Goal: Transaction & Acquisition: Purchase product/service

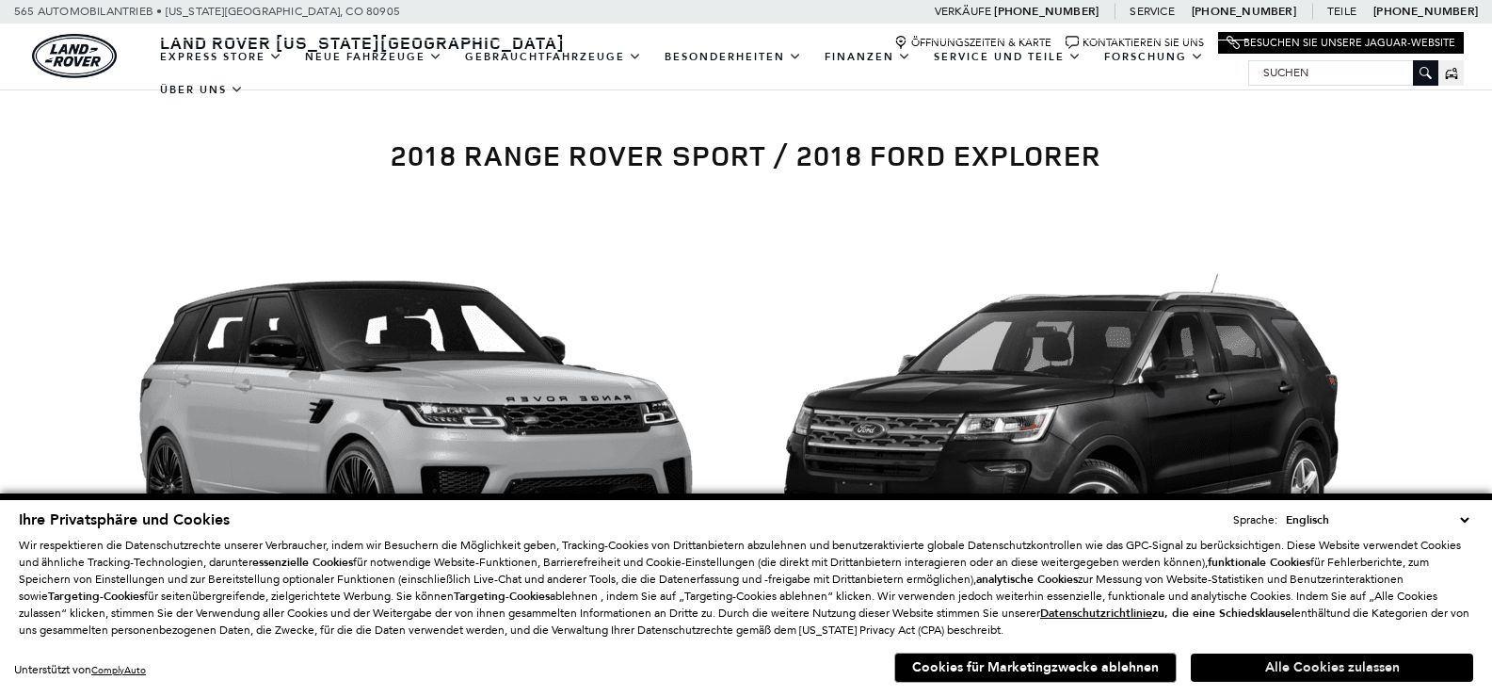
click at [1304, 670] on font "Alle Cookies zulassen" at bounding box center [1332, 667] width 135 height 18
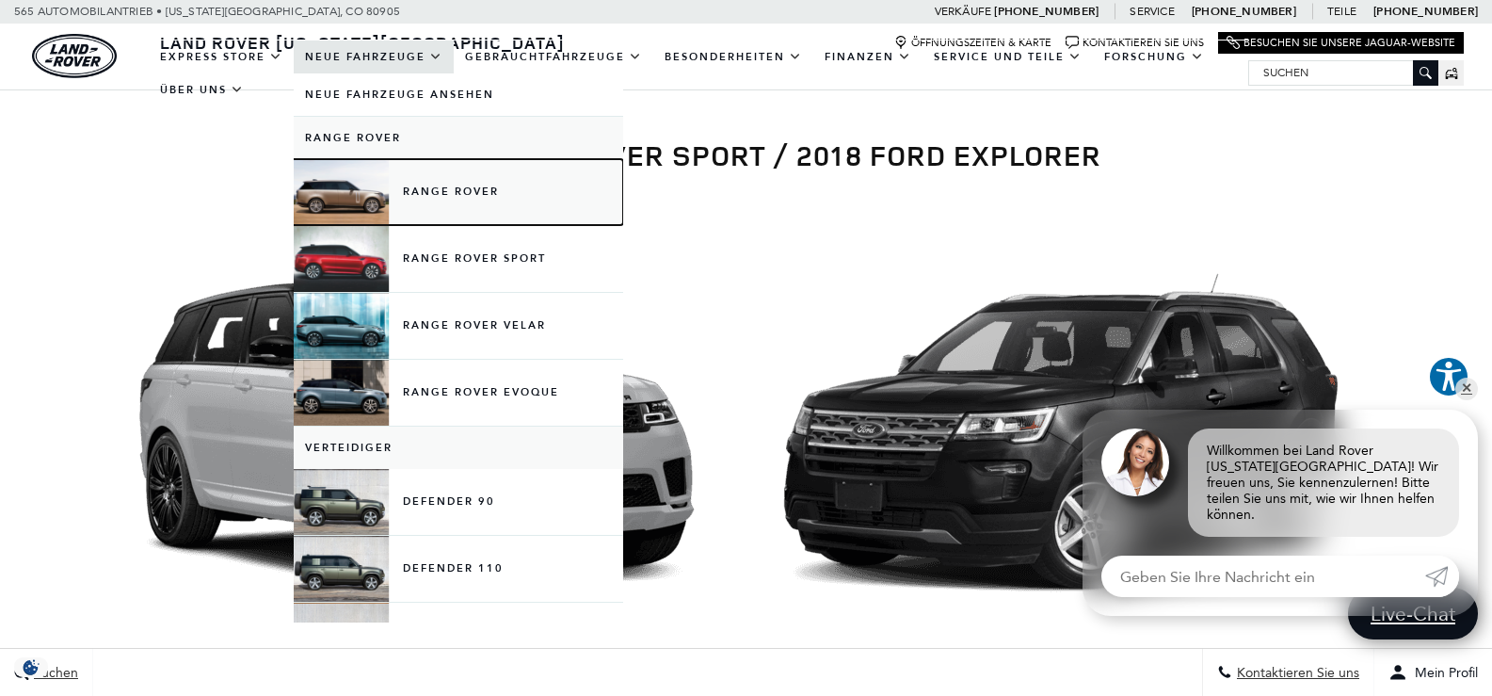
click at [360, 183] on link "Range Rover" at bounding box center [458, 192] width 329 height 66
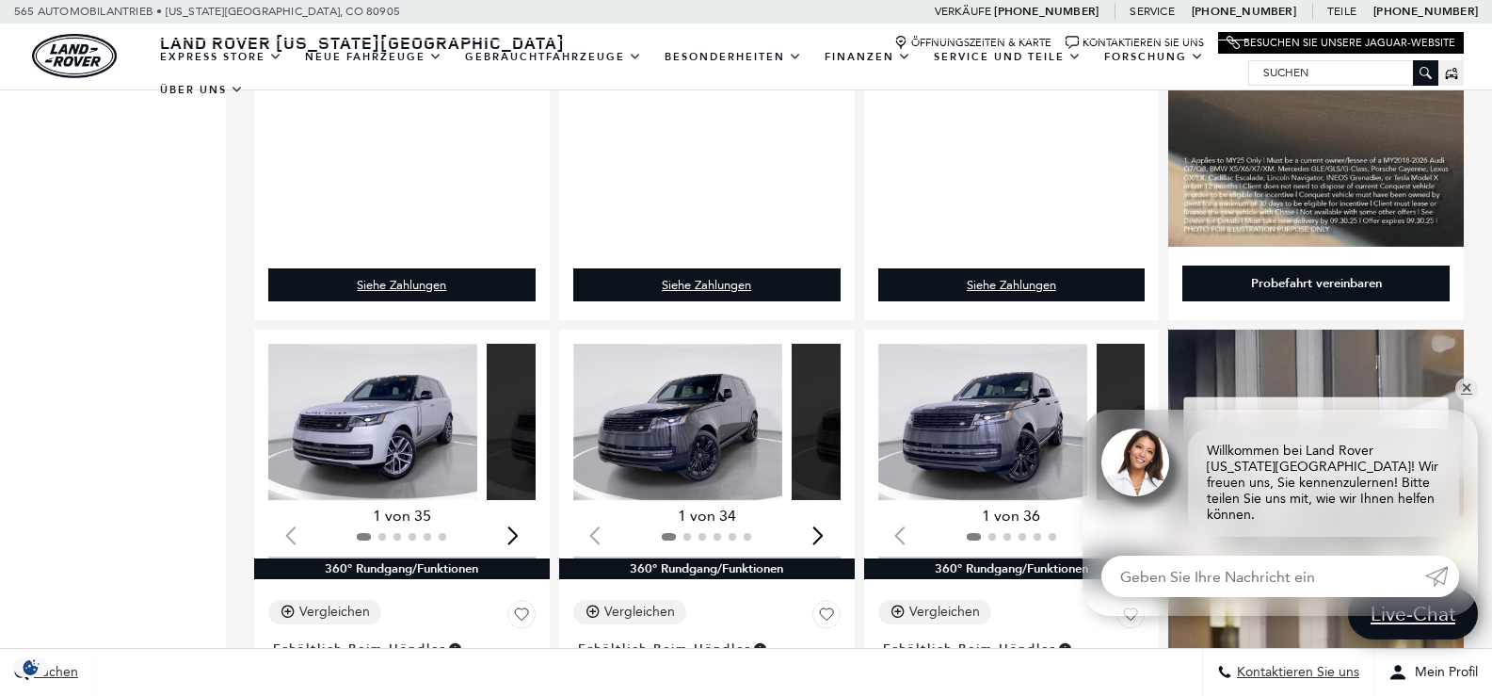
scroll to position [1600, 0]
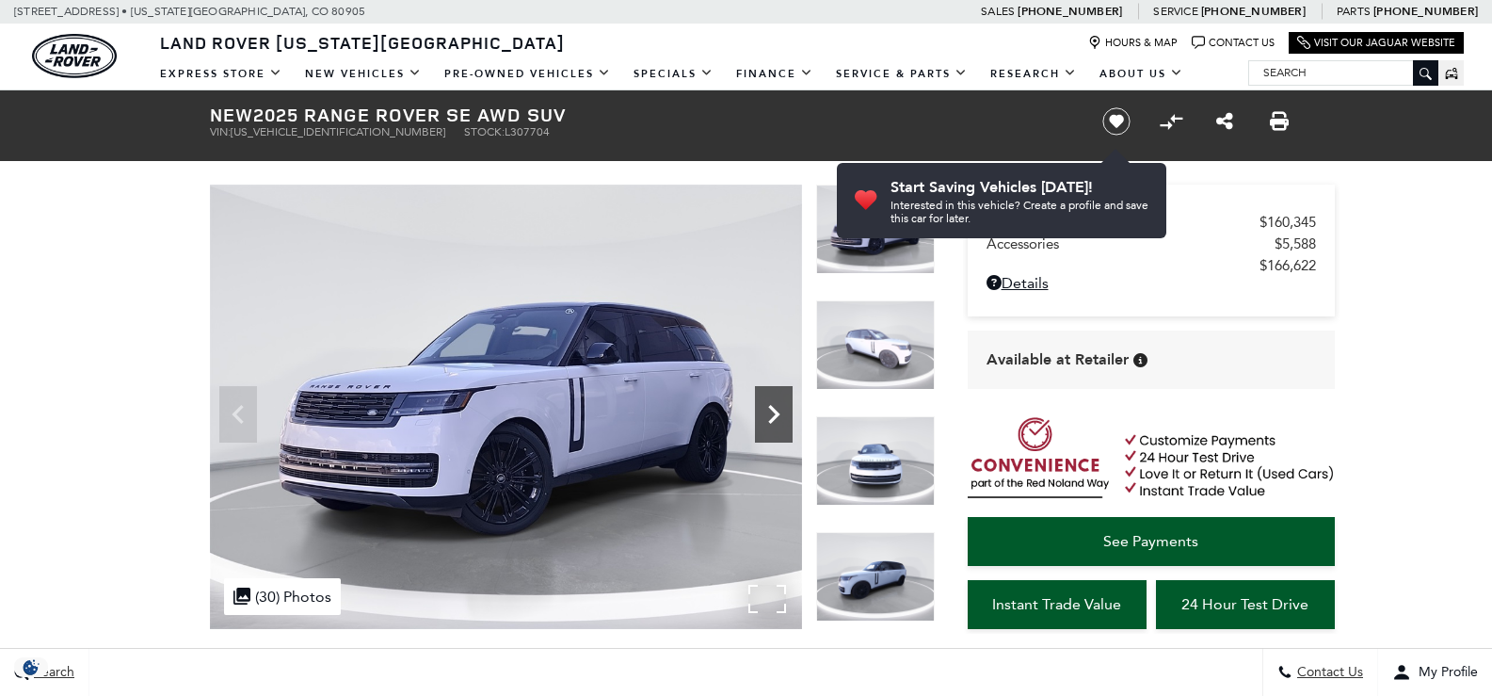
click at [766, 414] on icon "Next" at bounding box center [774, 414] width 38 height 38
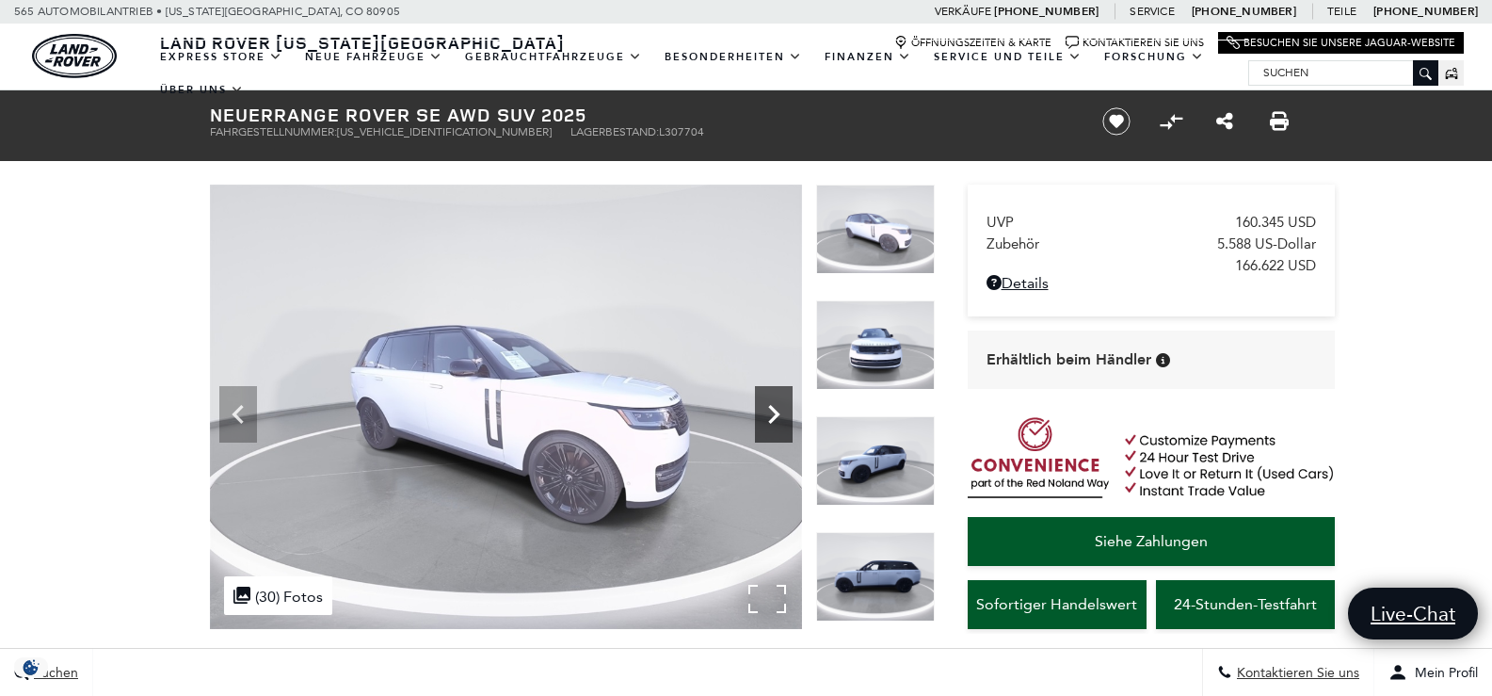
click at [766, 414] on icon "Nächste" at bounding box center [774, 414] width 38 height 38
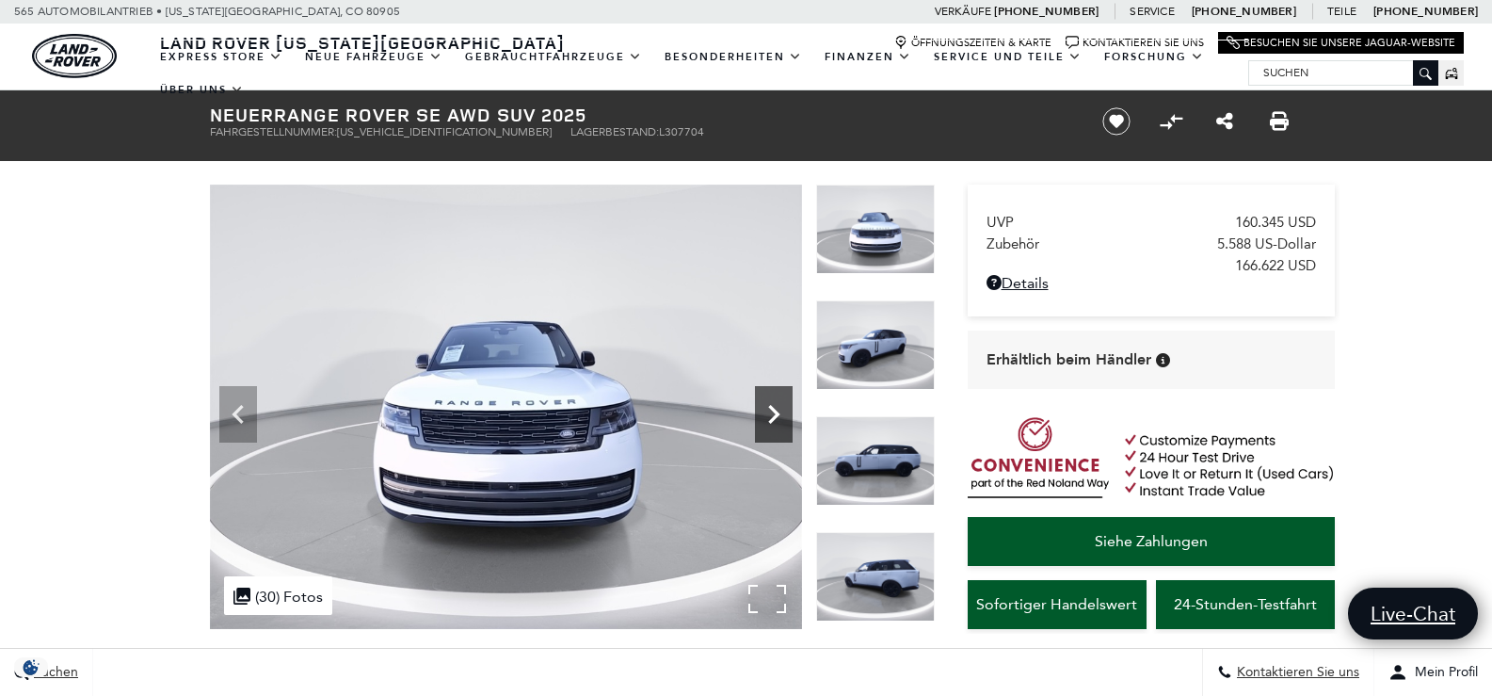
click at [766, 414] on icon "Nächste" at bounding box center [774, 414] width 38 height 38
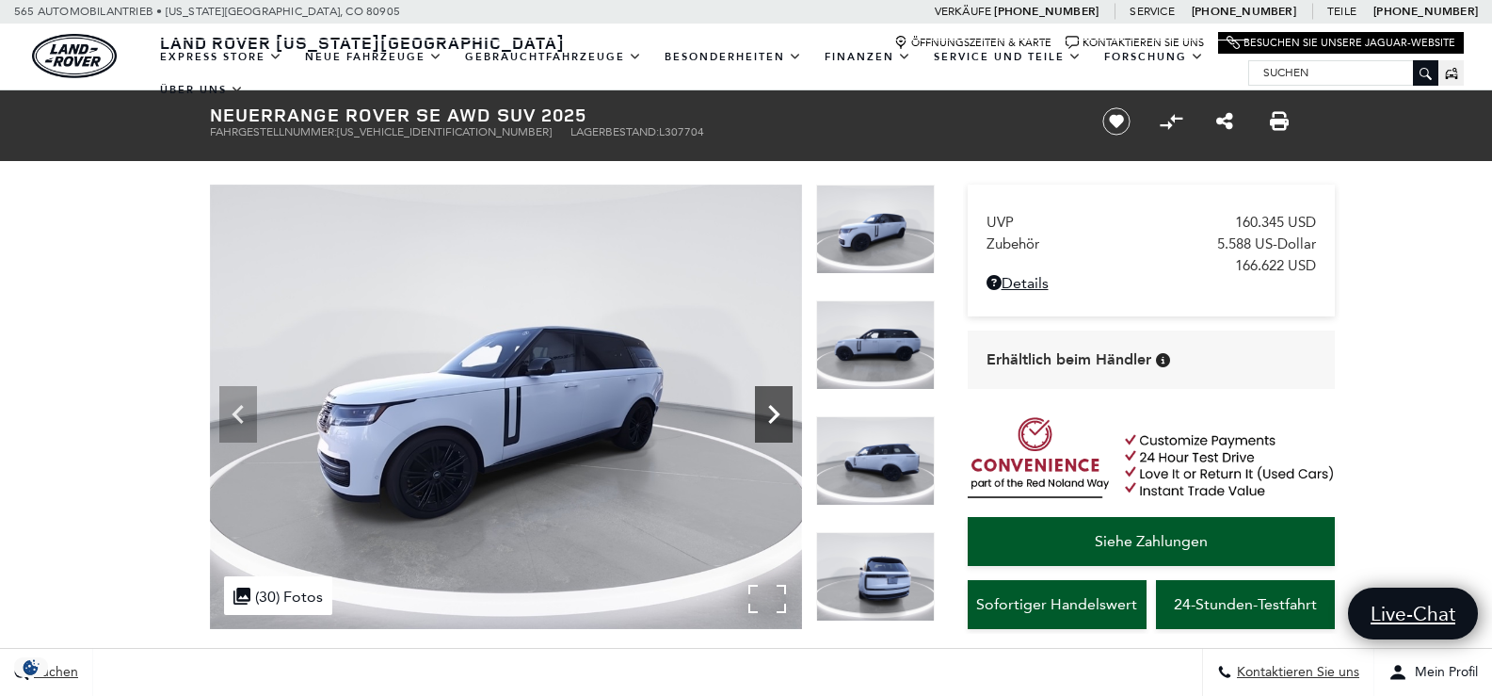
click at [766, 414] on icon "Nächste" at bounding box center [774, 414] width 38 height 38
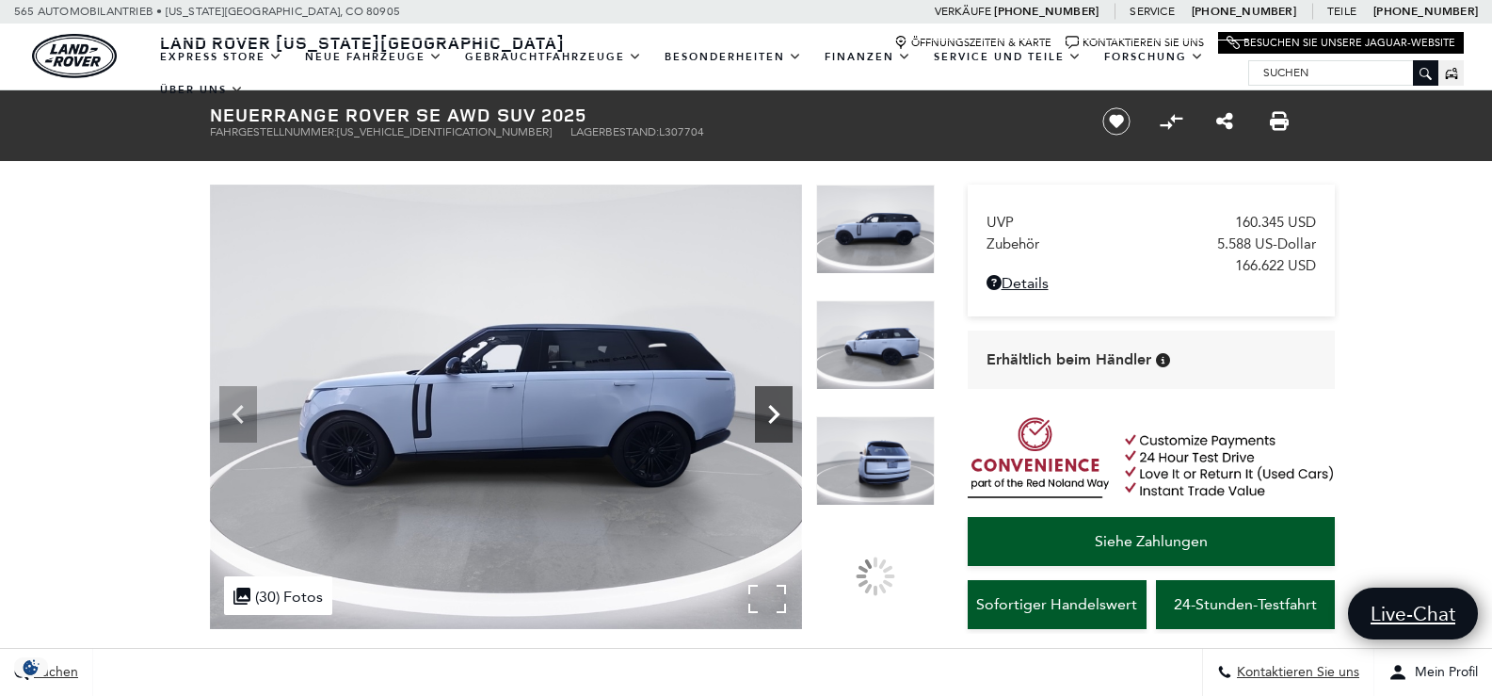
click at [766, 414] on icon "Nächste" at bounding box center [774, 414] width 38 height 38
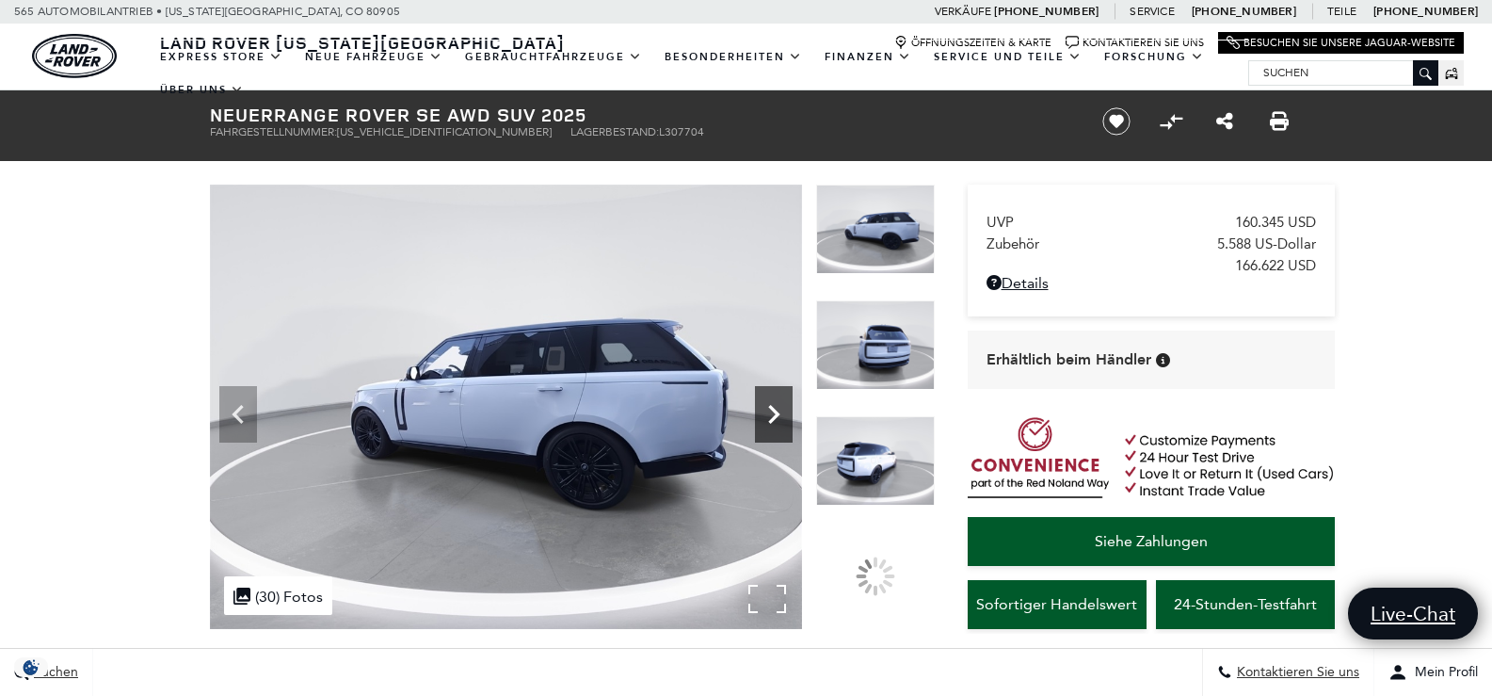
click at [766, 414] on icon "Nächste" at bounding box center [774, 414] width 38 height 38
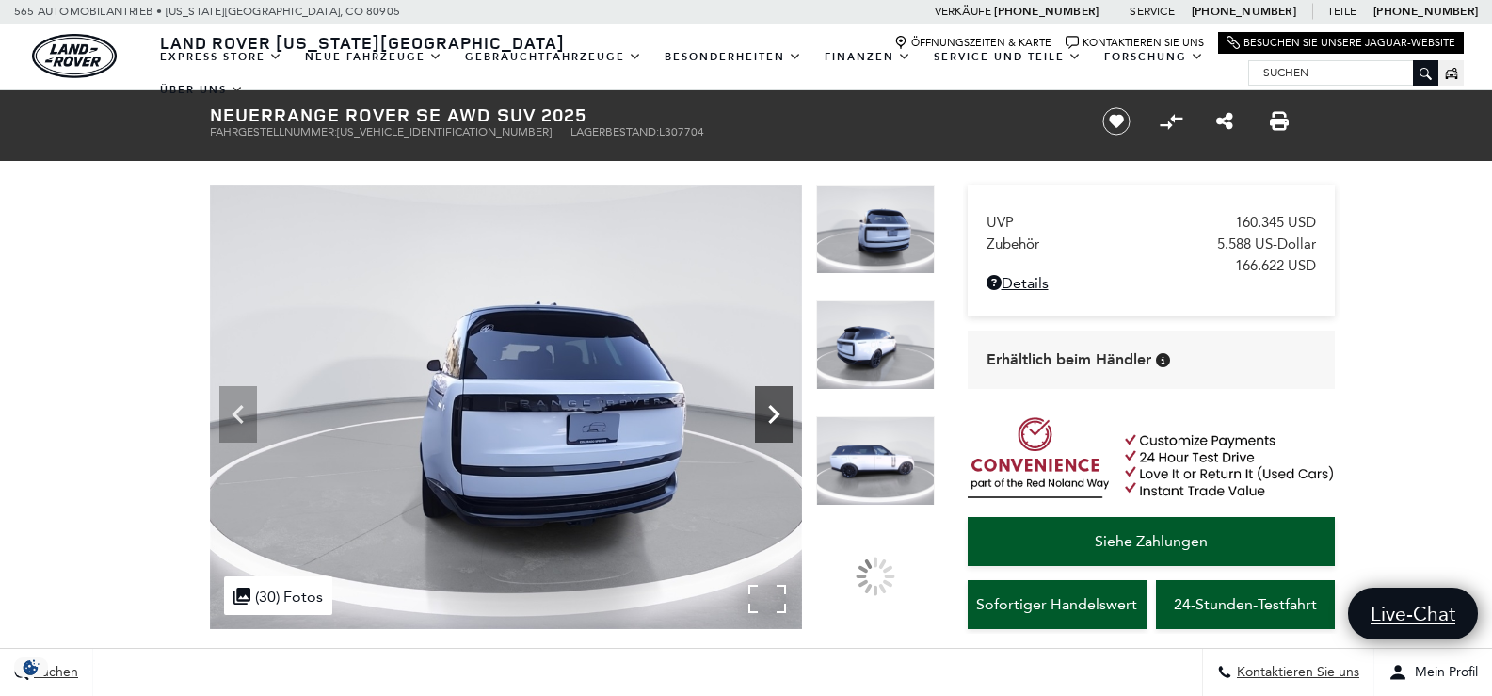
click at [766, 414] on icon "Nächste" at bounding box center [774, 414] width 38 height 38
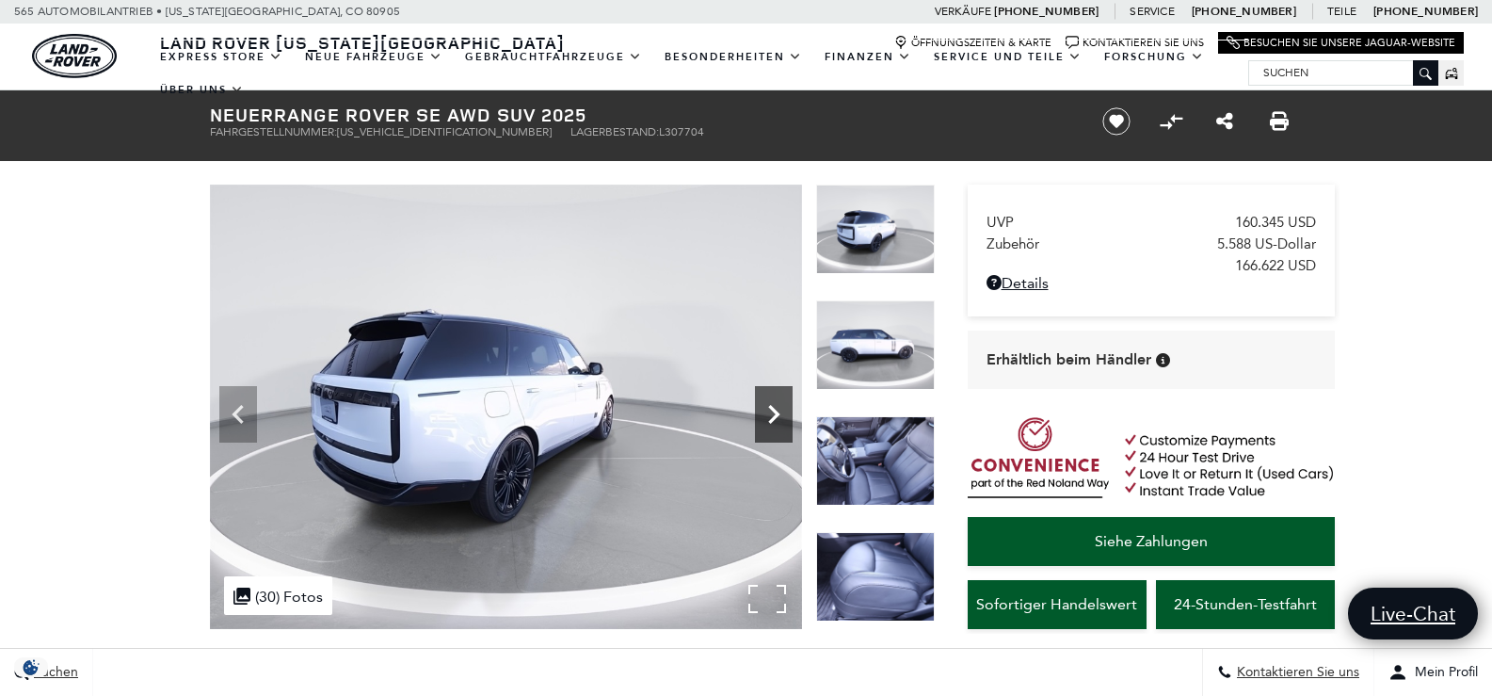
click at [766, 414] on icon "Nächste" at bounding box center [774, 414] width 38 height 38
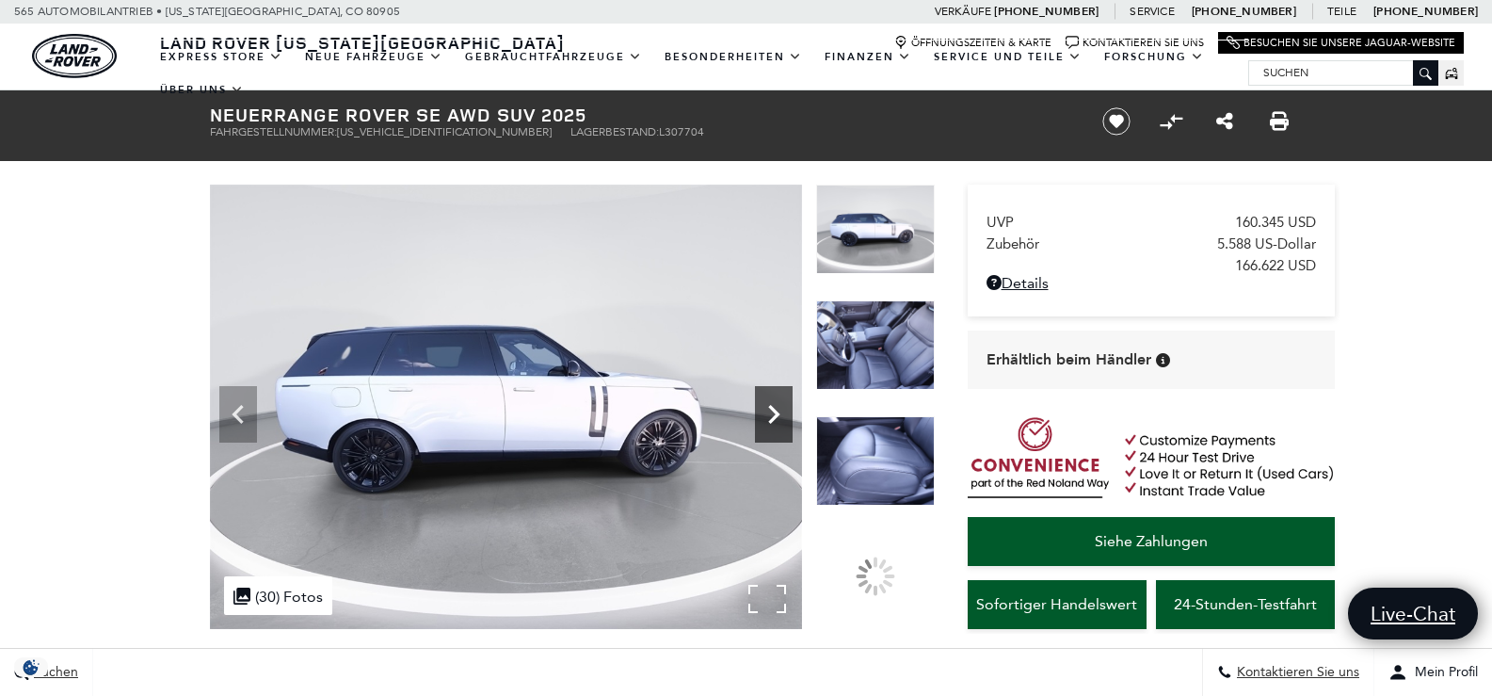
click at [766, 414] on icon "Nächste" at bounding box center [774, 414] width 38 height 38
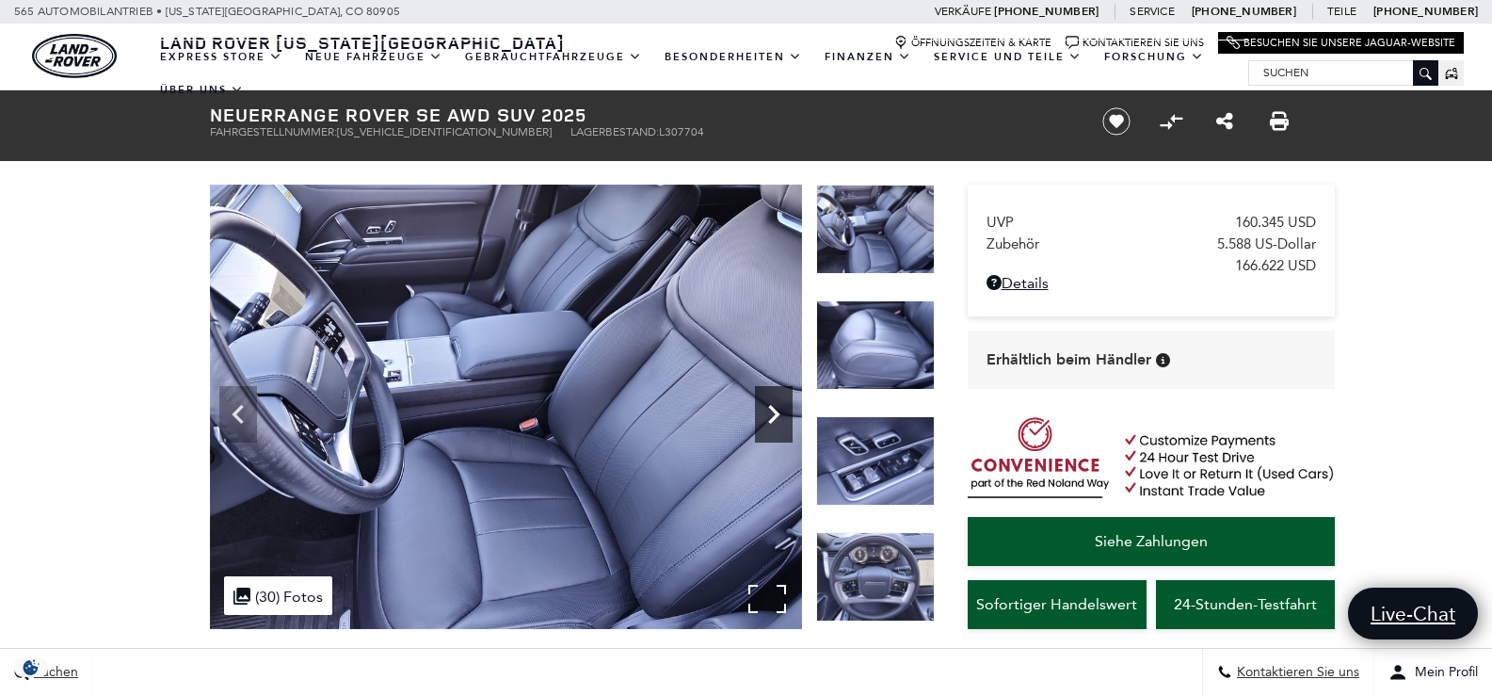
click at [766, 414] on icon "Nächste" at bounding box center [774, 414] width 38 height 38
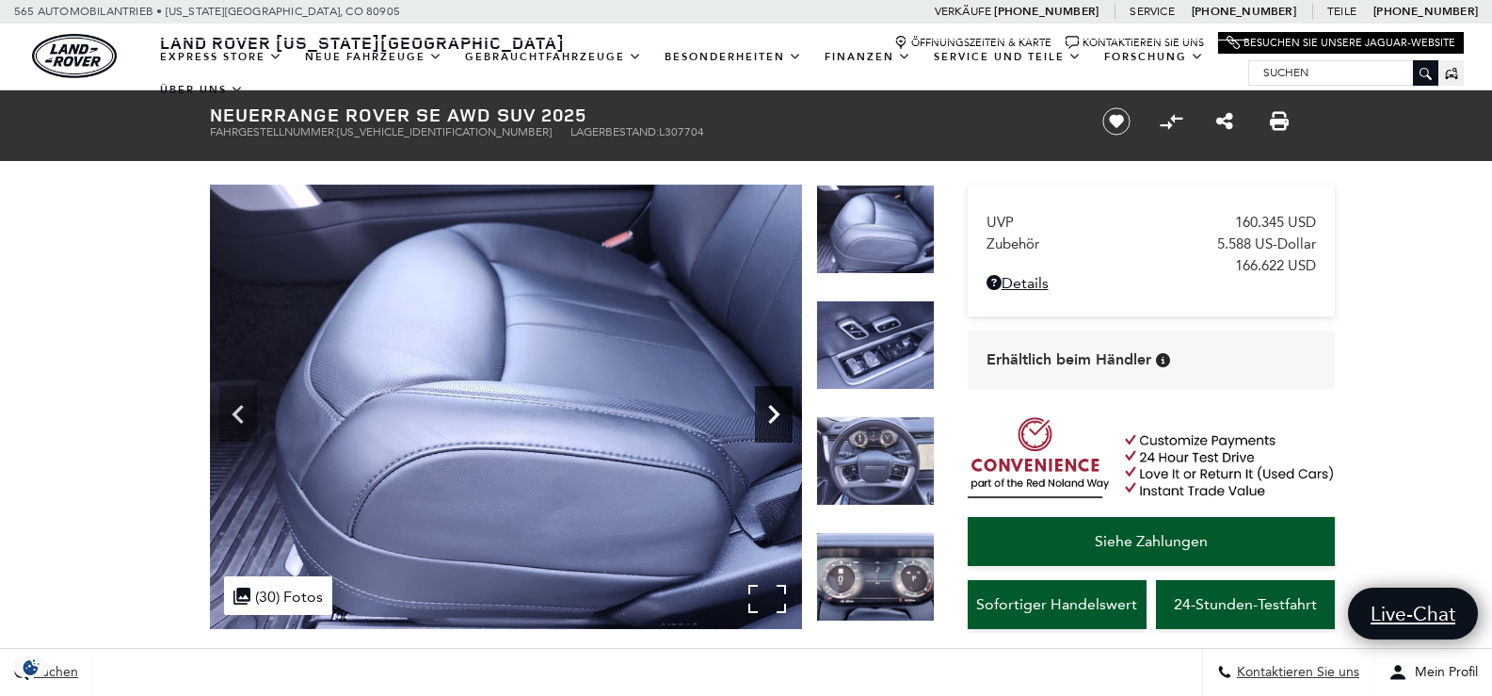
click at [766, 414] on icon "Nächste" at bounding box center [774, 414] width 38 height 38
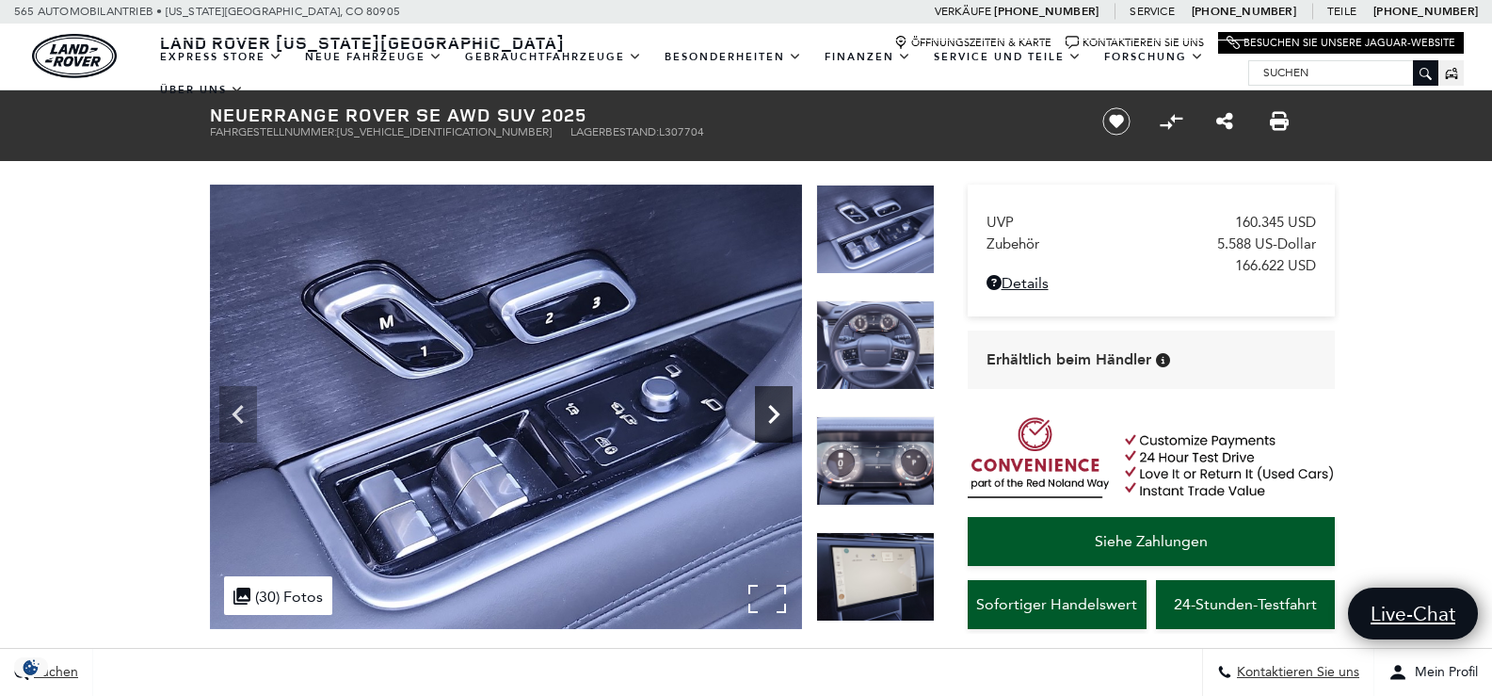
click at [766, 414] on icon "Nächste" at bounding box center [774, 414] width 38 height 38
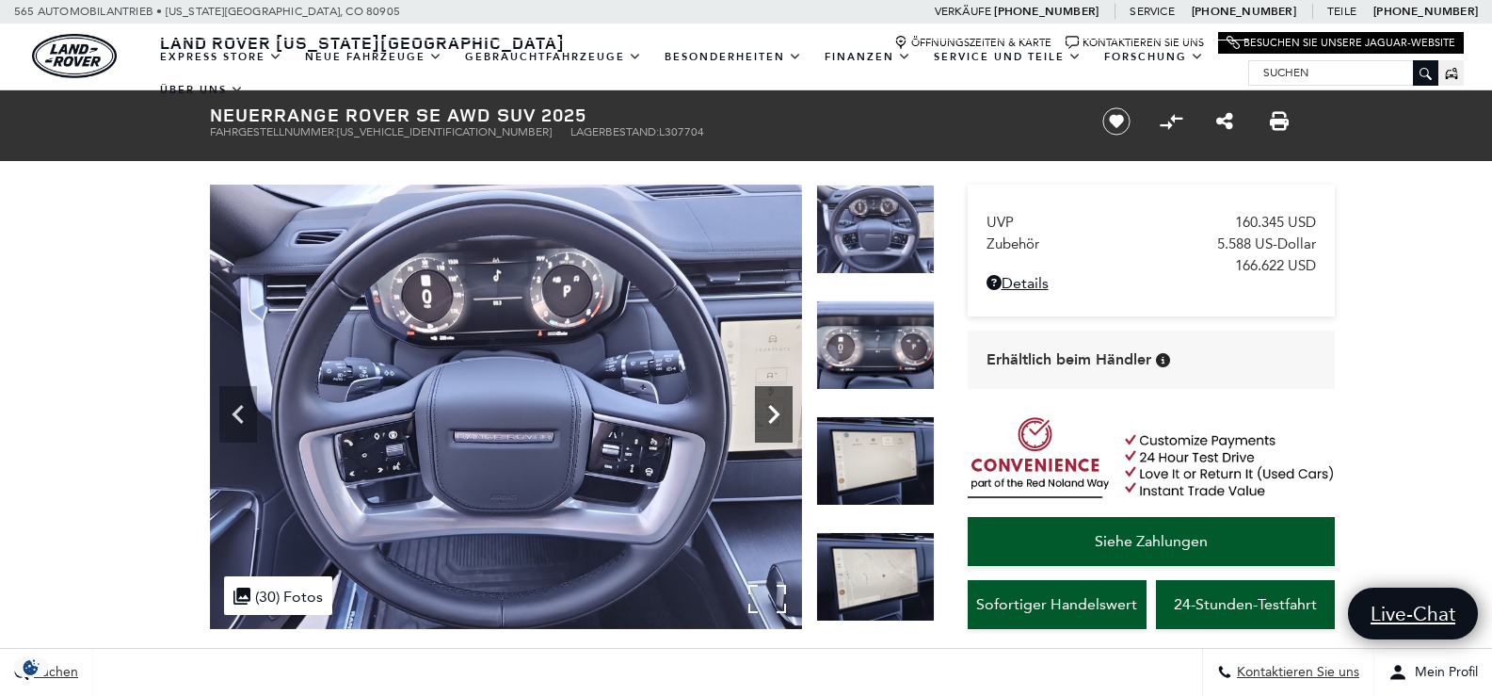
click at [766, 414] on icon "Nächste" at bounding box center [774, 414] width 38 height 38
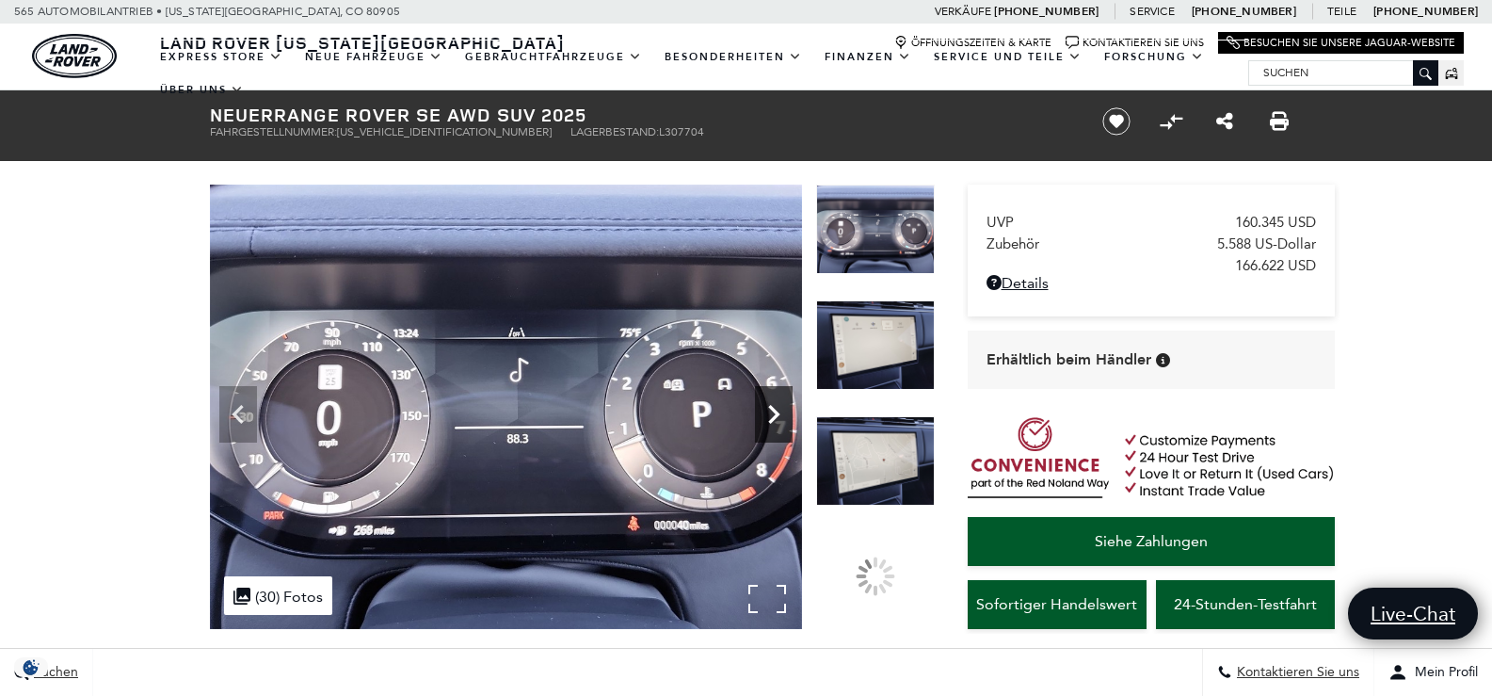
click at [766, 414] on icon "Nächste" at bounding box center [774, 414] width 38 height 38
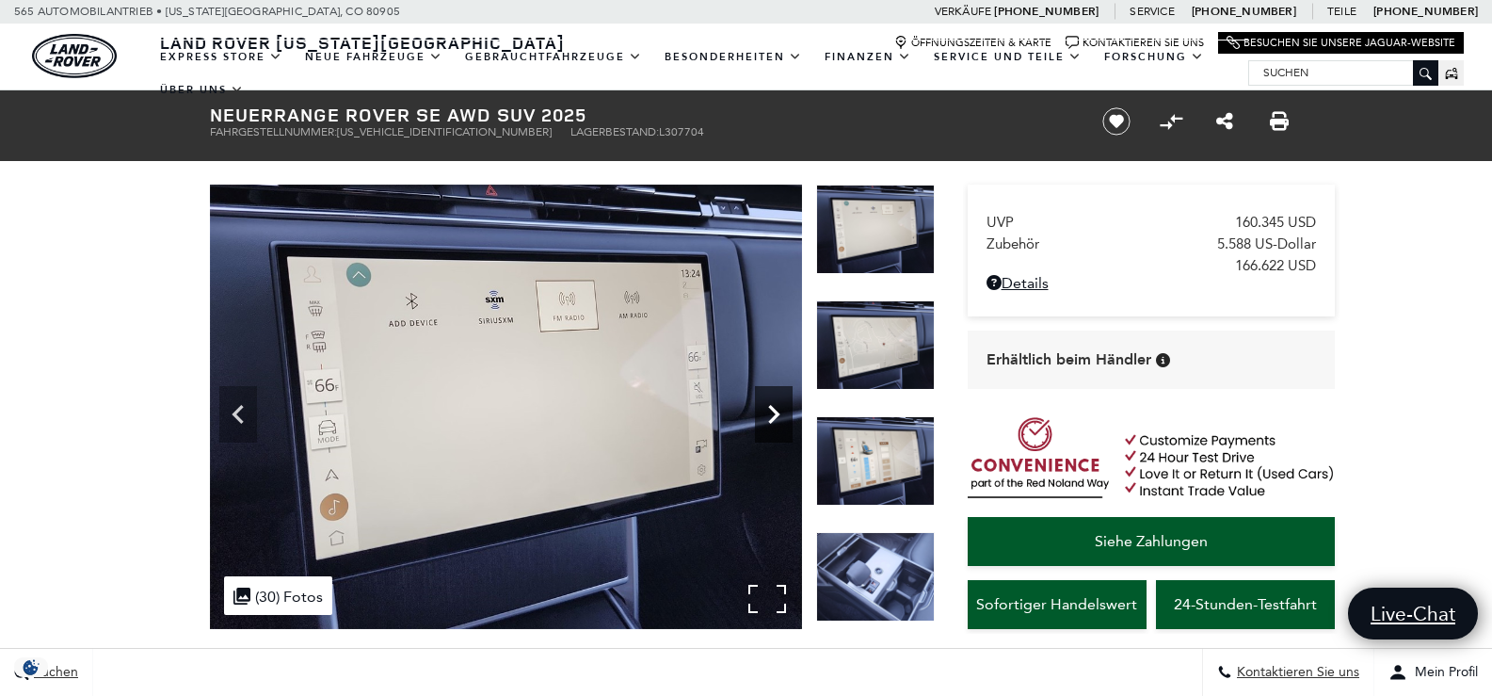
click at [766, 414] on icon "Nächste" at bounding box center [774, 414] width 38 height 38
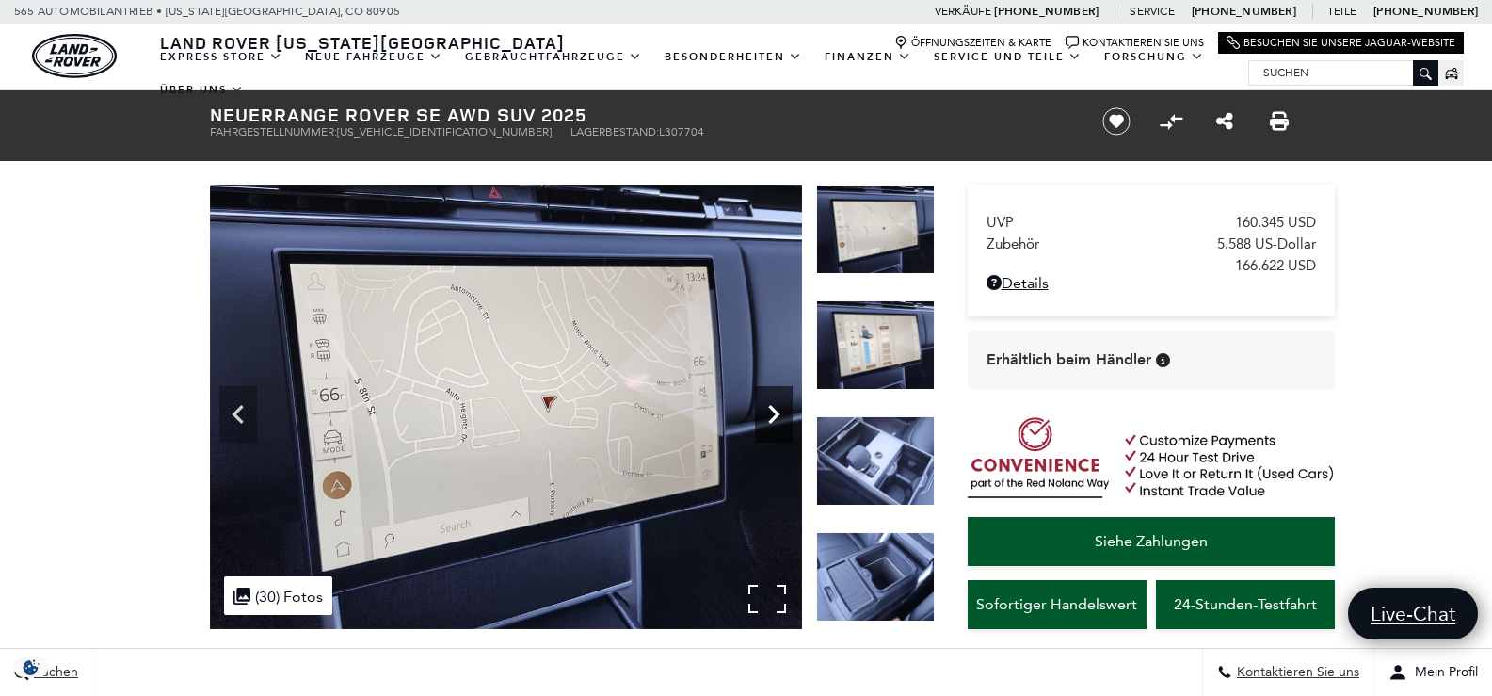
click at [766, 414] on icon "Nächste" at bounding box center [774, 414] width 38 height 38
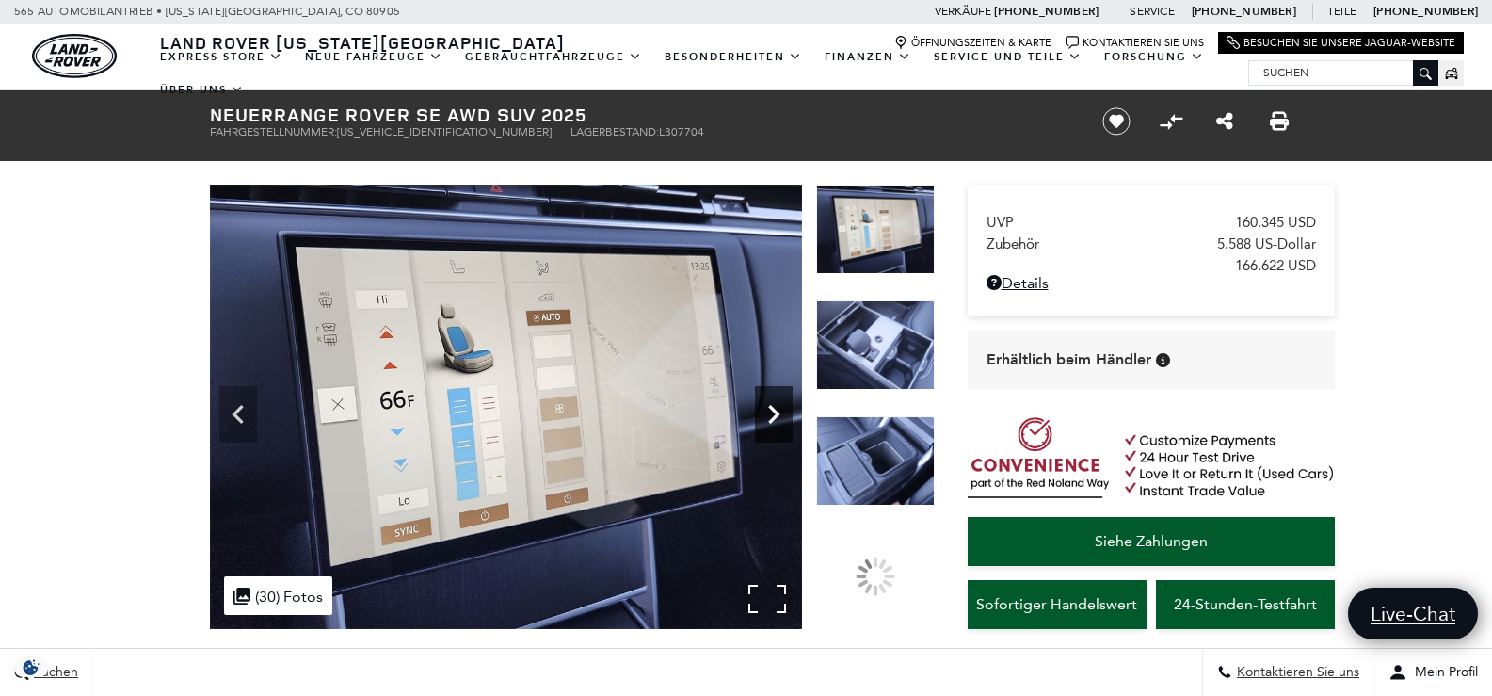
click at [766, 414] on icon "Nächste" at bounding box center [774, 414] width 38 height 38
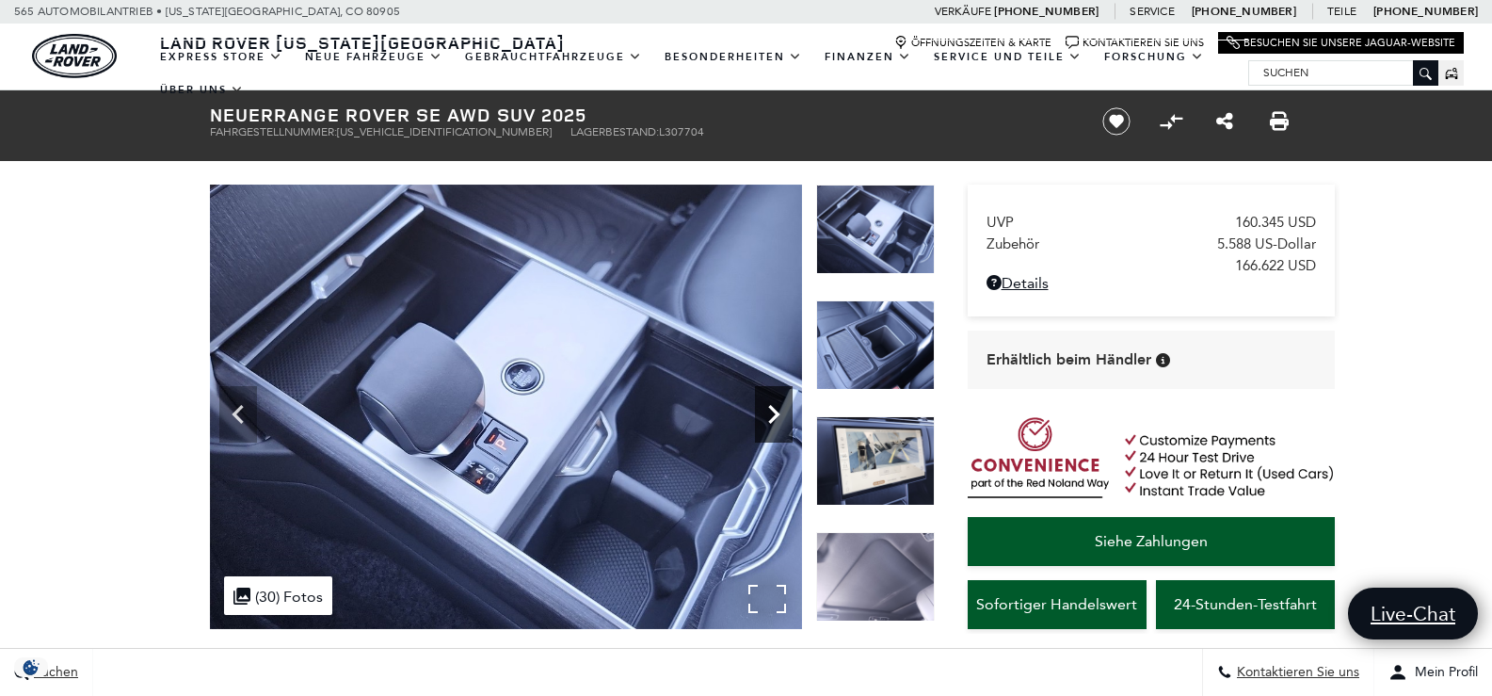
click at [766, 414] on icon "Nächste" at bounding box center [774, 414] width 38 height 38
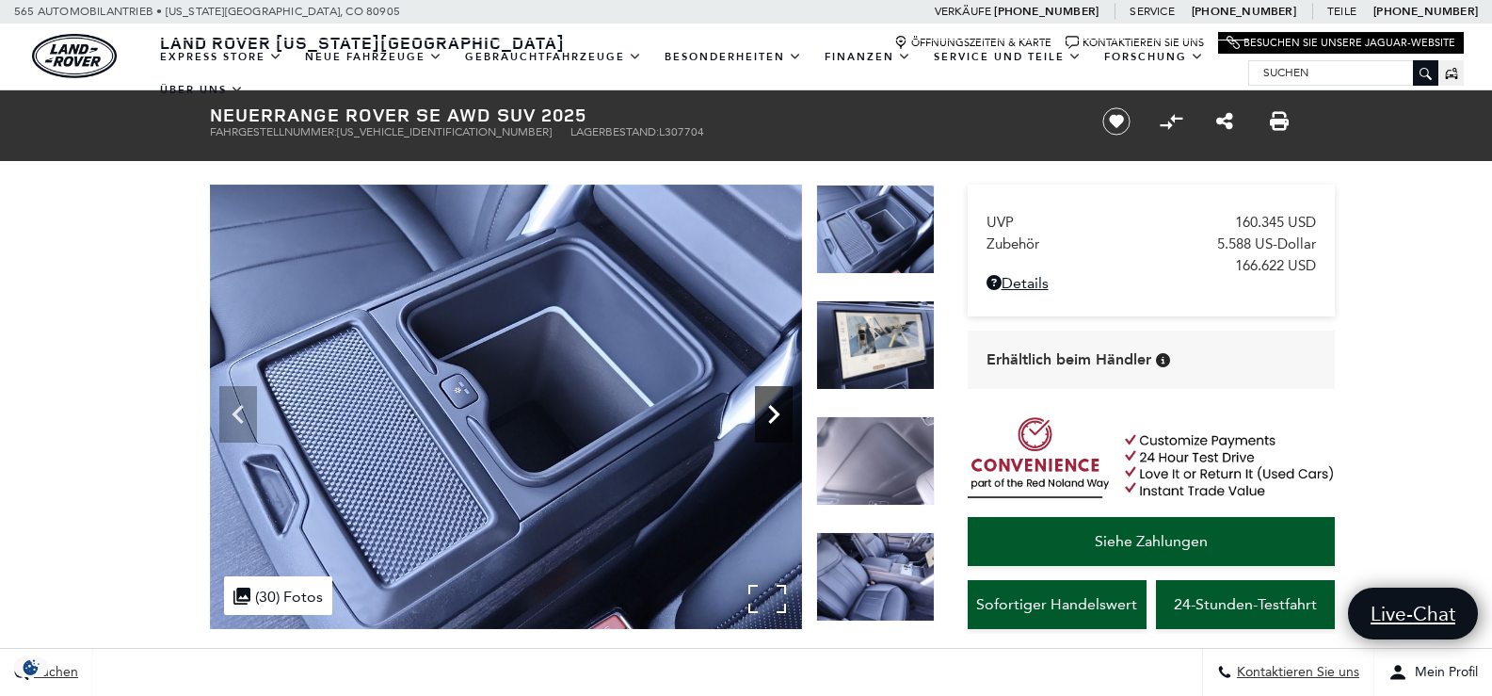
click at [766, 414] on icon "Nächste" at bounding box center [774, 414] width 38 height 38
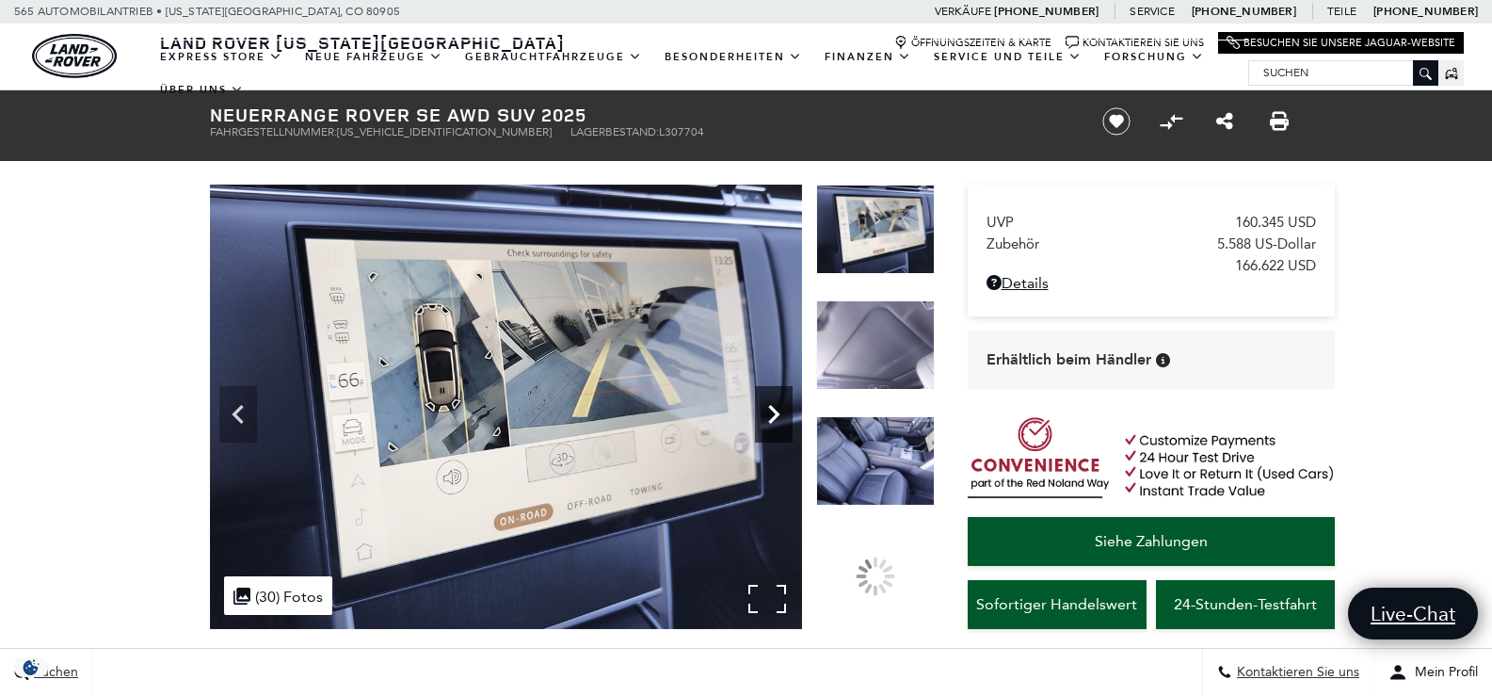
click at [766, 414] on icon "Nächste" at bounding box center [774, 414] width 38 height 38
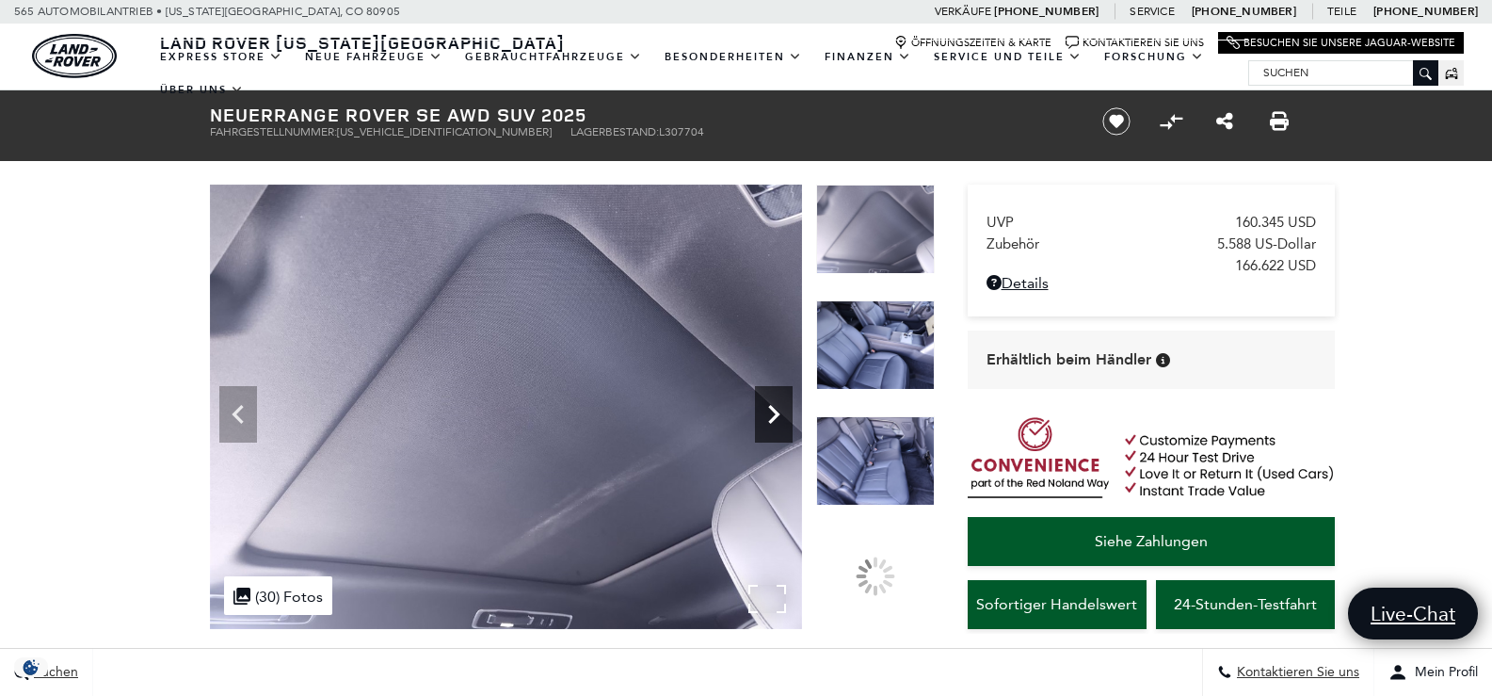
click at [766, 414] on icon "Nächste" at bounding box center [774, 414] width 38 height 38
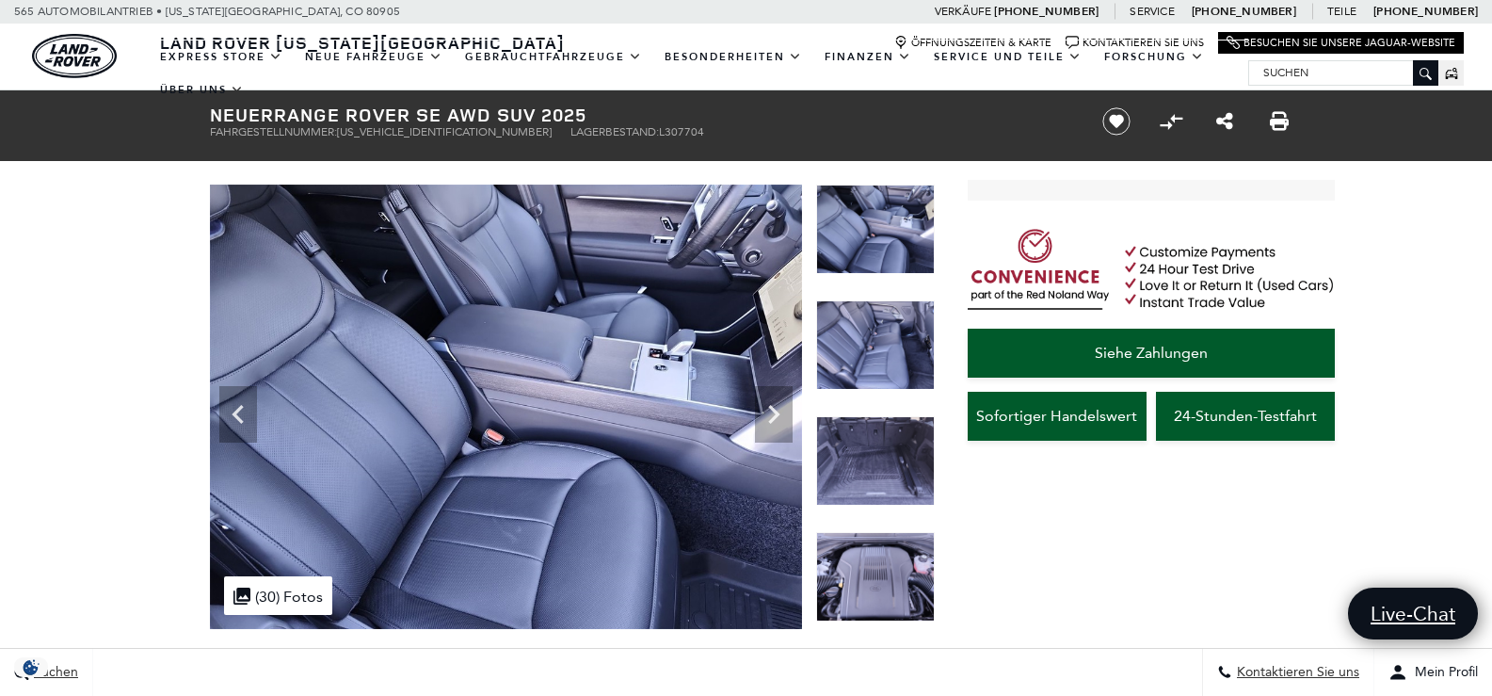
scroll to position [282, 0]
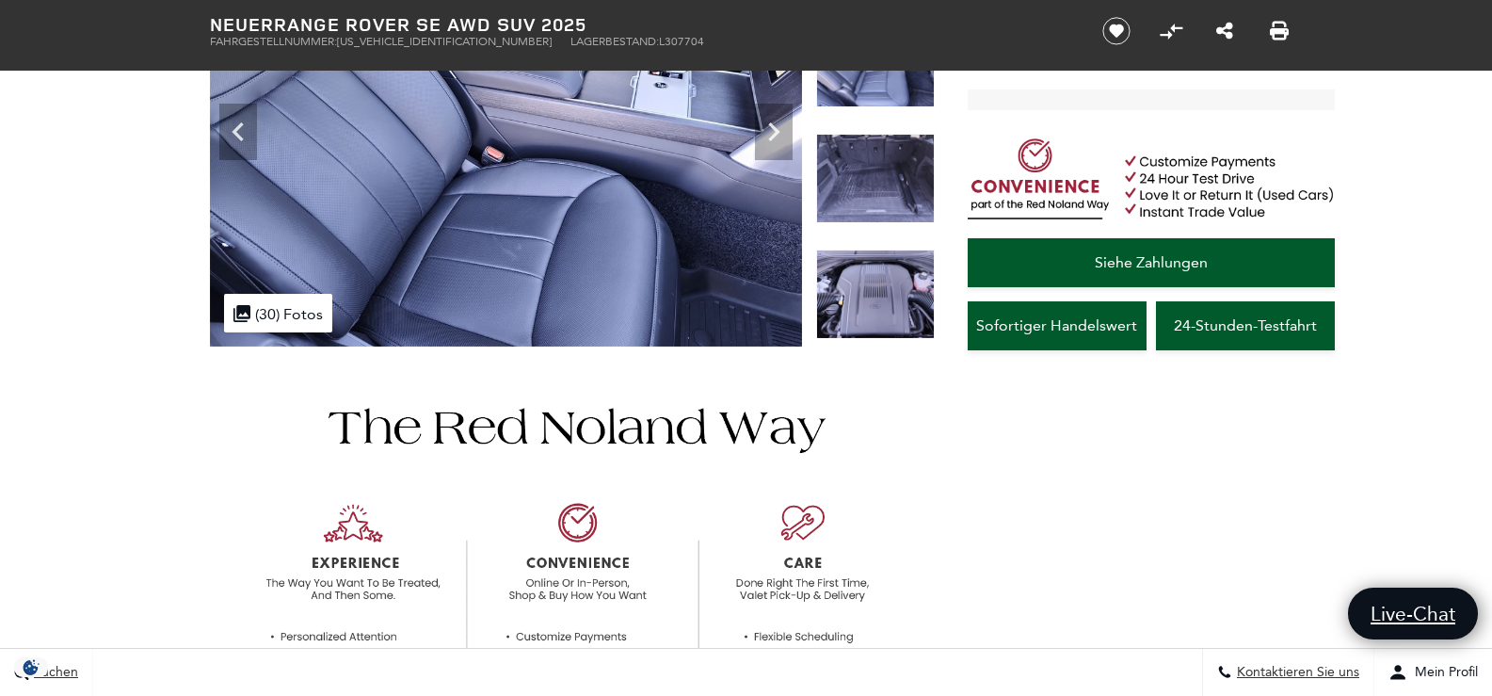
click at [873, 301] on img at bounding box center [875, 293] width 119 height 89
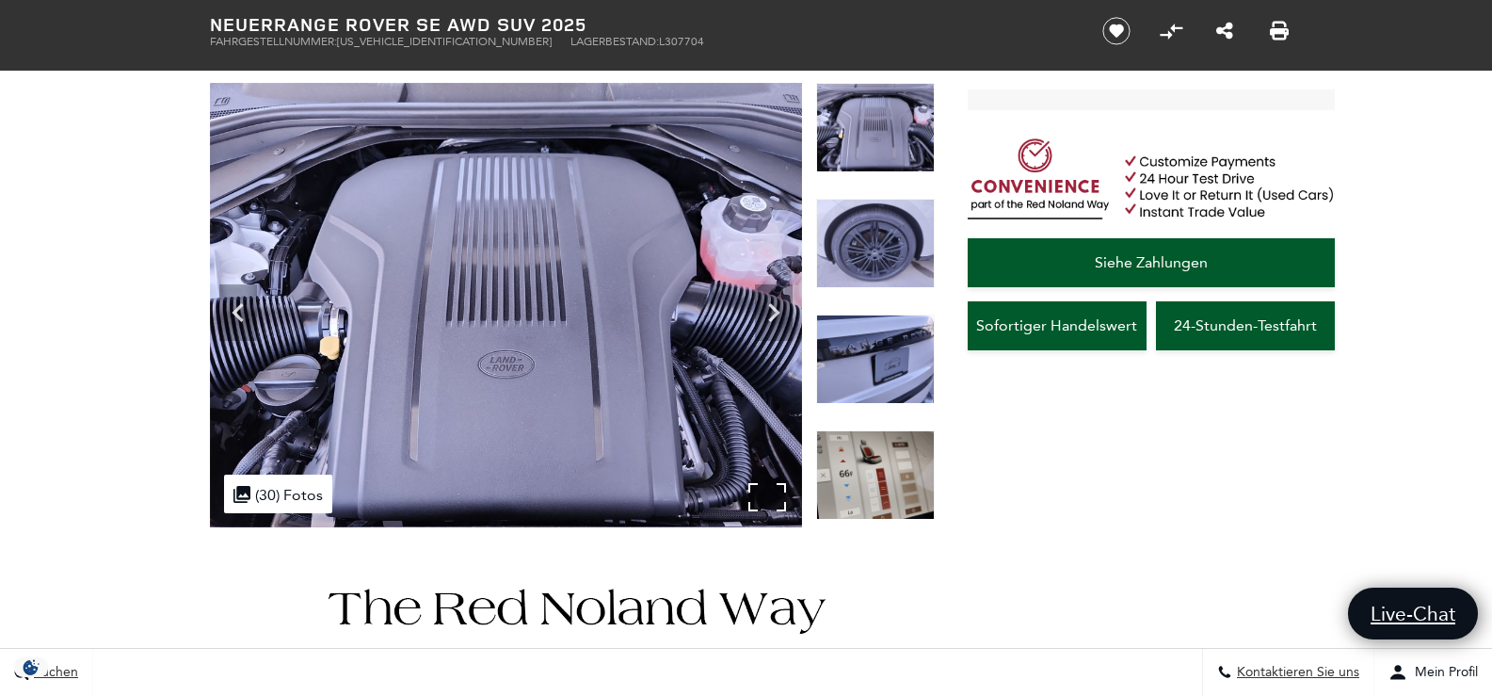
scroll to position [94, 0]
